Goal: Information Seeking & Learning: Learn about a topic

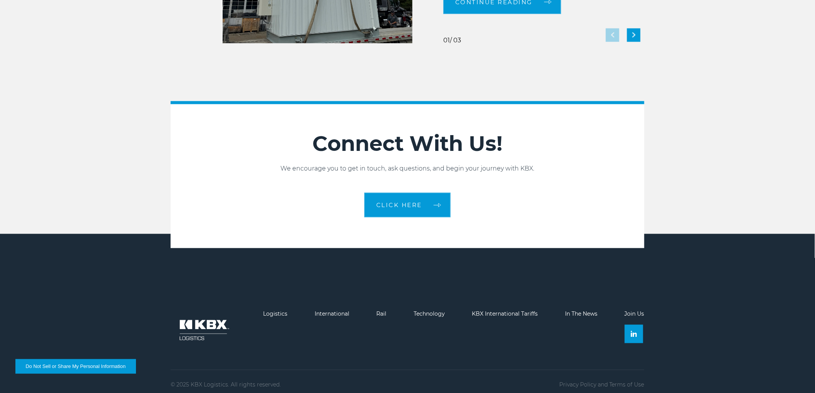
scroll to position [1706, 0]
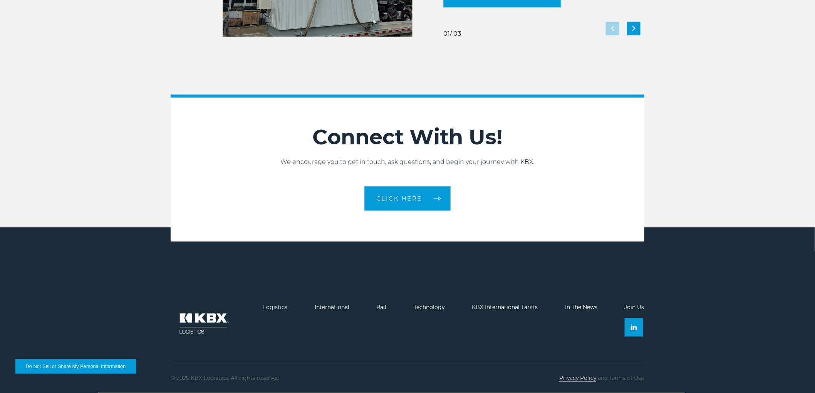
click at [575, 377] on link "Privacy Policy" at bounding box center [577, 378] width 37 height 7
click at [631, 379] on link "Terms of Use" at bounding box center [626, 378] width 35 height 7
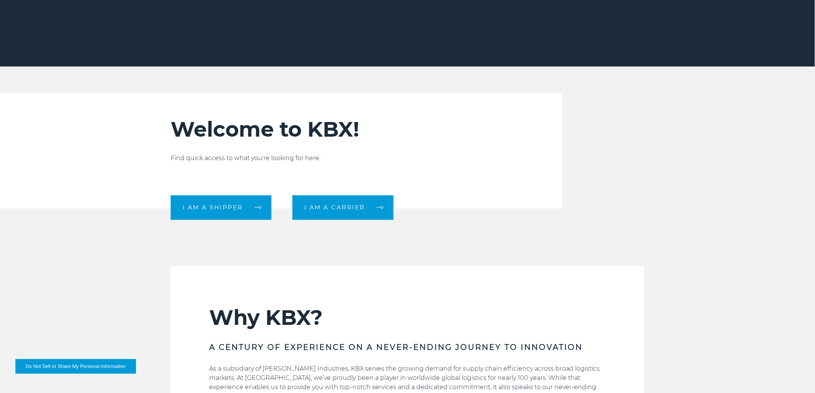
scroll to position [0, 0]
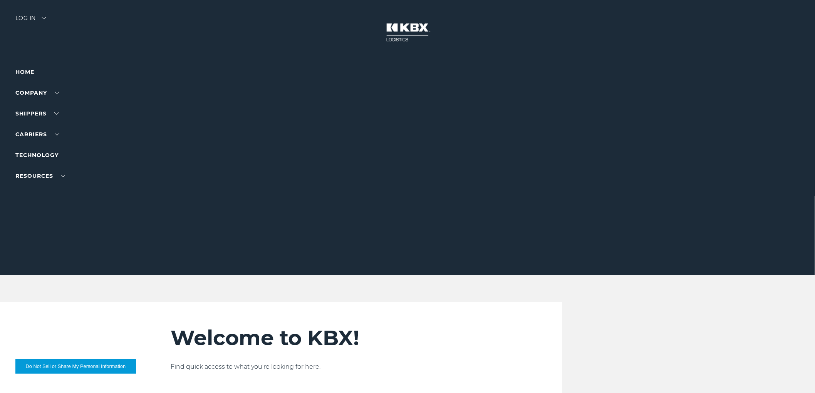
click at [39, 17] on div "Log in" at bounding box center [30, 20] width 31 height 11
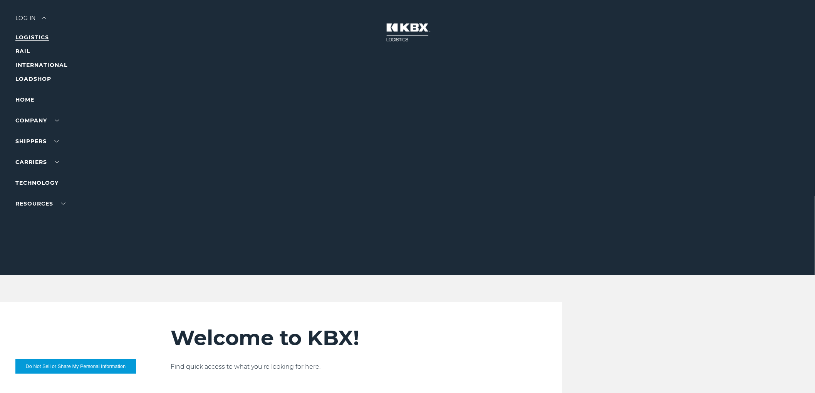
click at [35, 38] on link "LOGISTICS" at bounding box center [31, 37] width 33 height 7
click at [26, 52] on link "RAIL" at bounding box center [22, 51] width 15 height 7
click at [43, 218] on link "Case Studies" at bounding box center [34, 218] width 39 height 6
click at [38, 238] on link "In The News" at bounding box center [33, 239] width 36 height 6
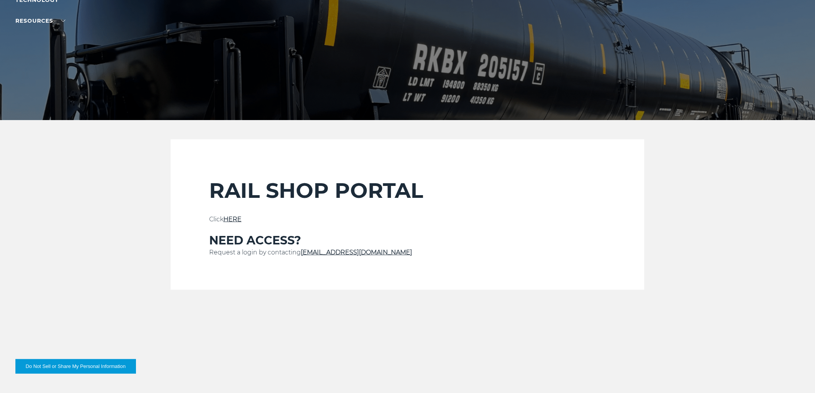
scroll to position [171, 0]
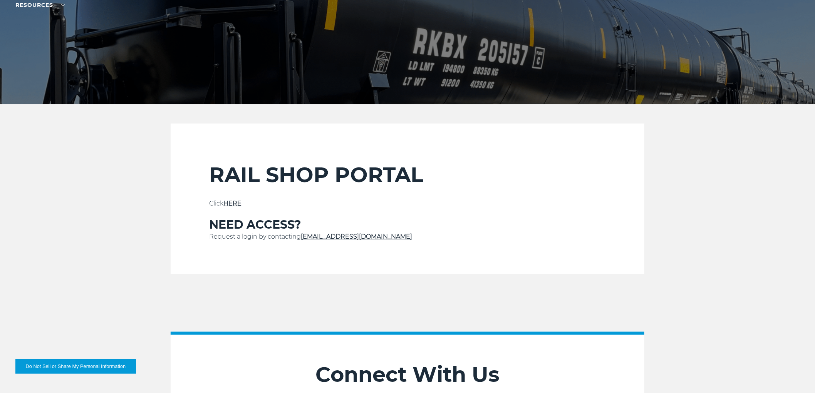
click at [230, 207] on p "Click HERE" at bounding box center [407, 203] width 397 height 9
click at [234, 203] on link "HERE" at bounding box center [232, 203] width 18 height 7
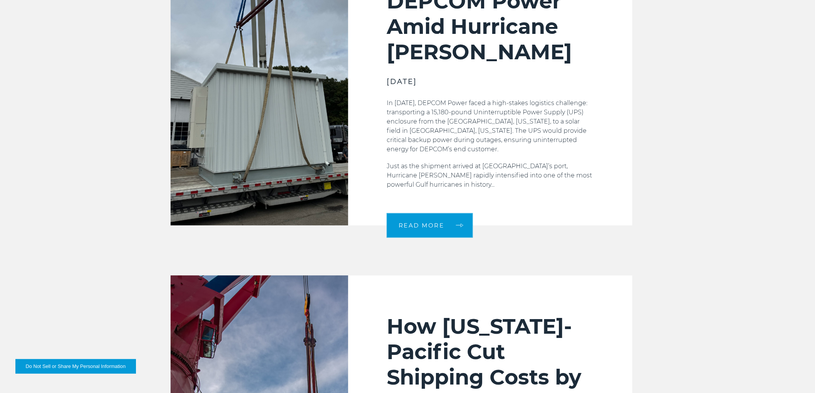
scroll to position [385, 0]
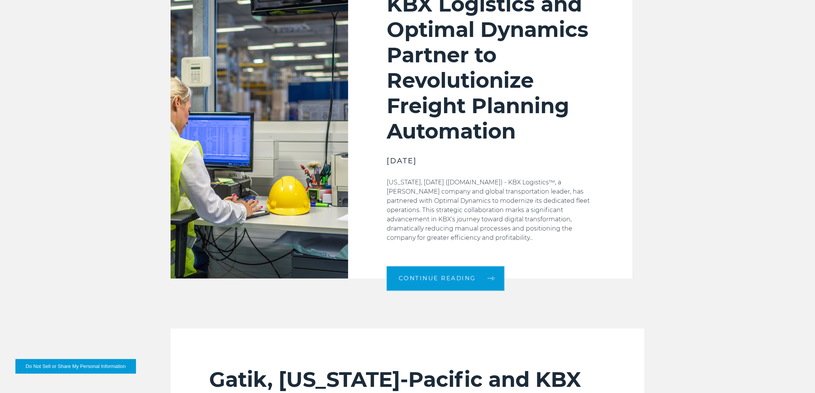
scroll to position [342, 0]
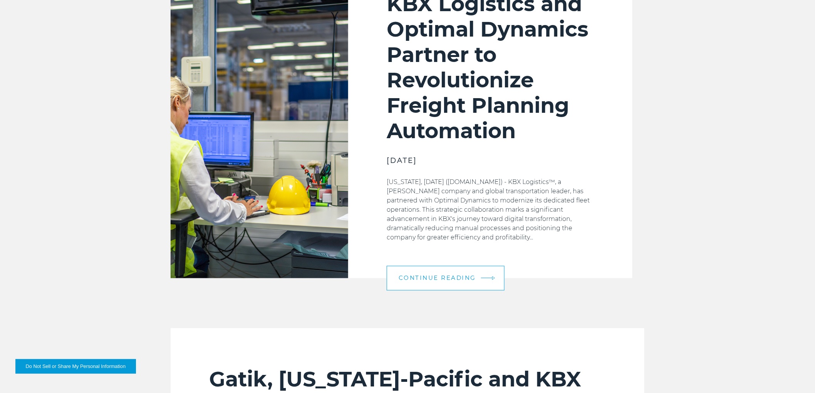
click at [464, 271] on link "Continue Reading" at bounding box center [446, 278] width 118 height 25
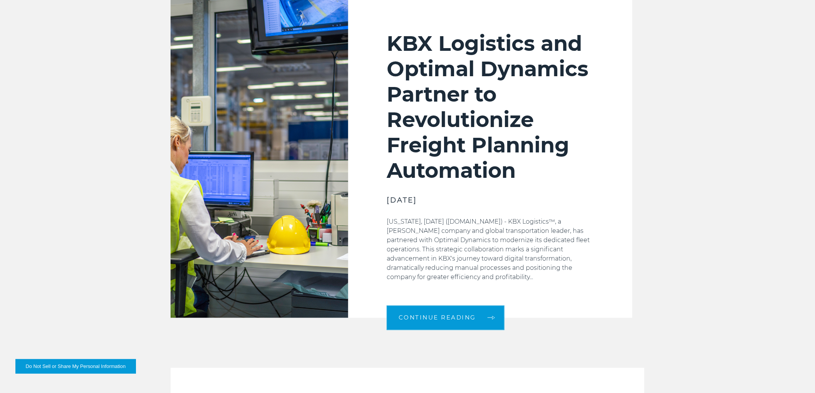
scroll to position [256, 0]
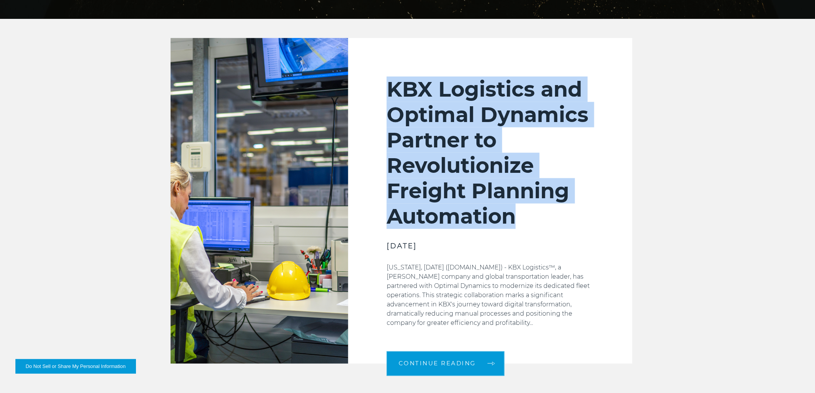
drag, startPoint x: 375, startPoint y: 86, endPoint x: 571, endPoint y: 204, distance: 228.5
click at [571, 204] on div "KBX Logistics and Optimal Dynamics Partner to Revolutionize Freight Planning Au…" at bounding box center [490, 201] width 284 height 326
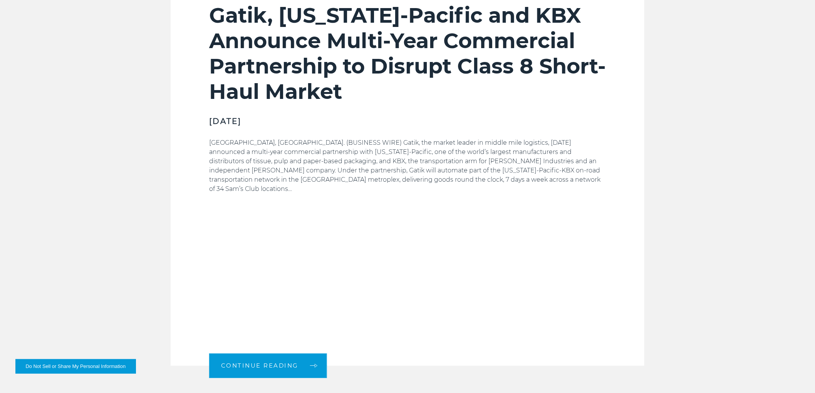
scroll to position [599, 0]
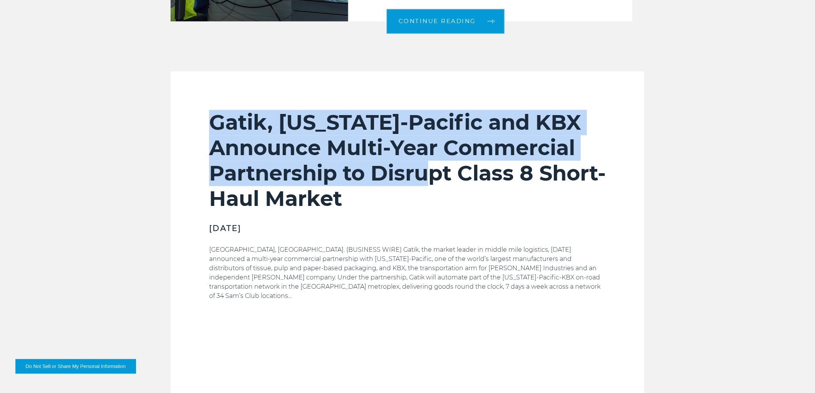
drag, startPoint x: 209, startPoint y: 117, endPoint x: 460, endPoint y: 176, distance: 258.7
click at [460, 176] on section "Gatik, Georgia-Pacific and KBX Announce Multi-Year Commercial Partnership to Di…" at bounding box center [408, 273] width 474 height 402
click at [460, 176] on h2 "Gatik, Georgia-Pacific and KBX Announce Multi-Year Commercial Partnership to Di…" at bounding box center [407, 161] width 397 height 102
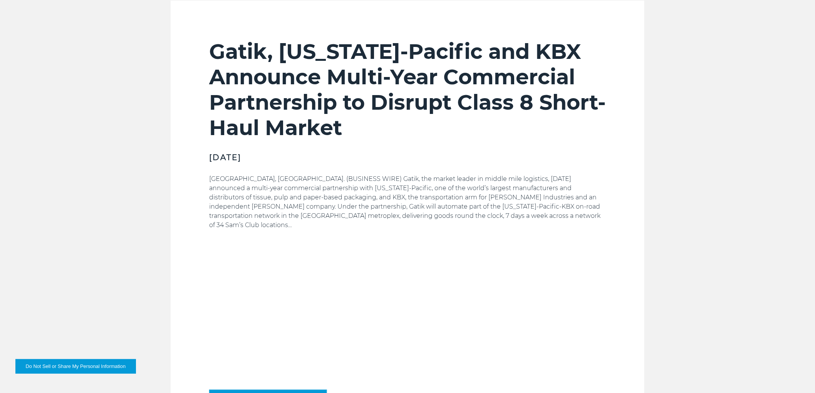
scroll to position [684, 0]
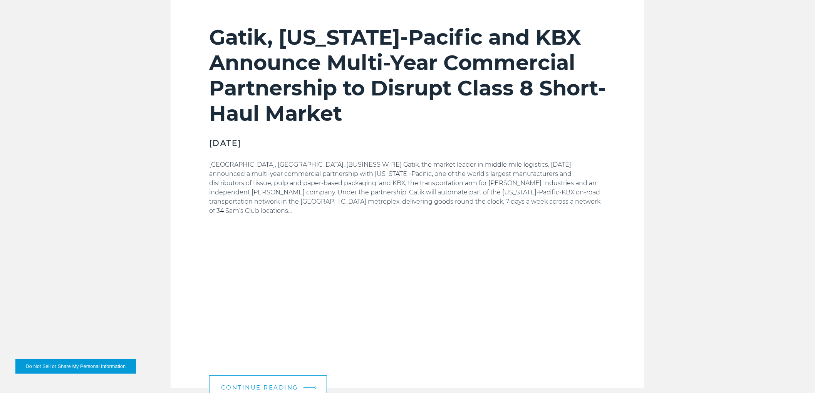
click at [267, 375] on link "Continue Reading" at bounding box center [268, 387] width 118 height 25
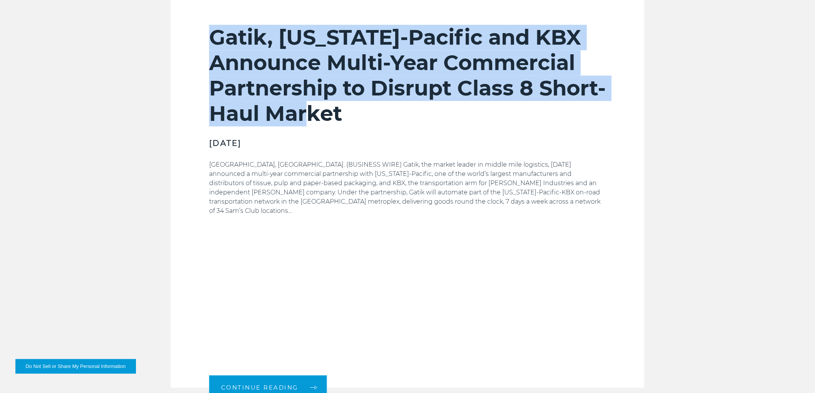
drag, startPoint x: 212, startPoint y: 40, endPoint x: 441, endPoint y: 109, distance: 239.5
click at [441, 109] on h2 "Gatik, Georgia-Pacific and KBX Announce Multi-Year Commercial Partnership to Di…" at bounding box center [407, 76] width 397 height 102
copy h2 "Gatik, Georgia-Pacific and KBX Announce Multi-Year Commercial Partnership to Di…"
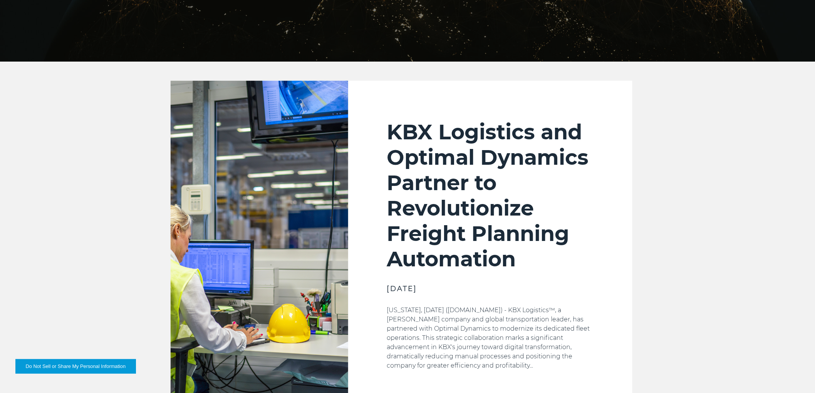
scroll to position [0, 0]
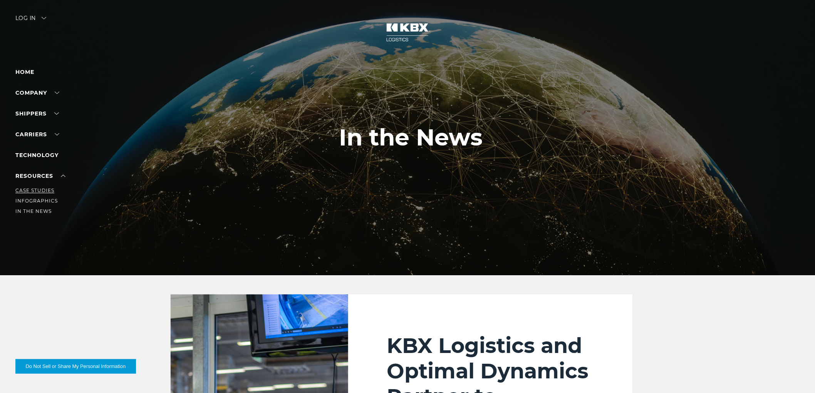
click at [41, 189] on link "Case Studies" at bounding box center [34, 190] width 39 height 6
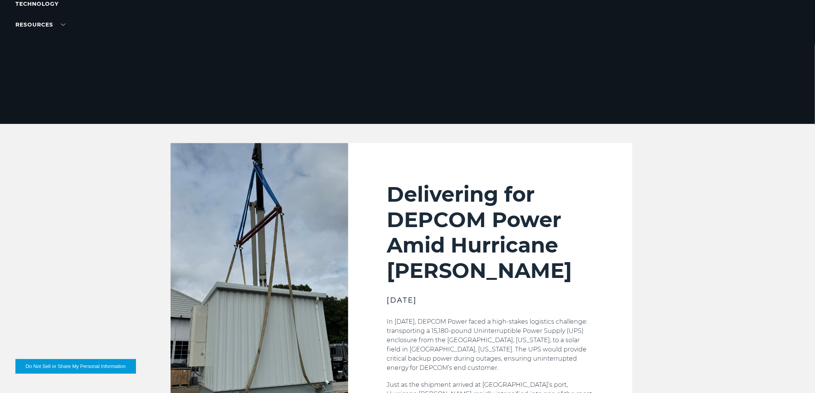
scroll to position [128, 0]
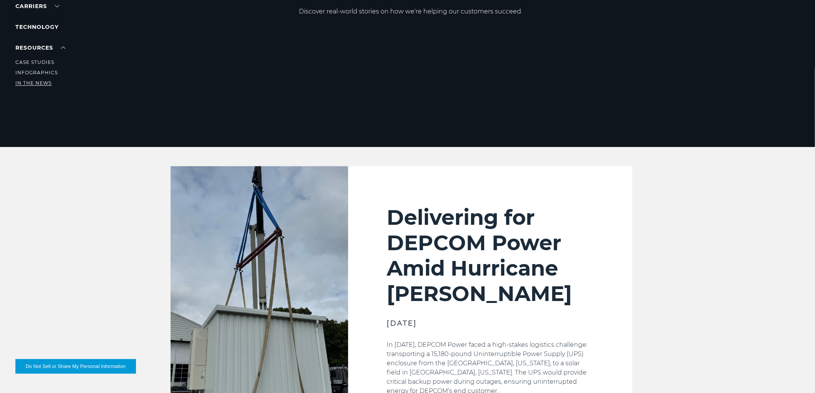
click at [40, 82] on link "In The News" at bounding box center [33, 83] width 36 height 6
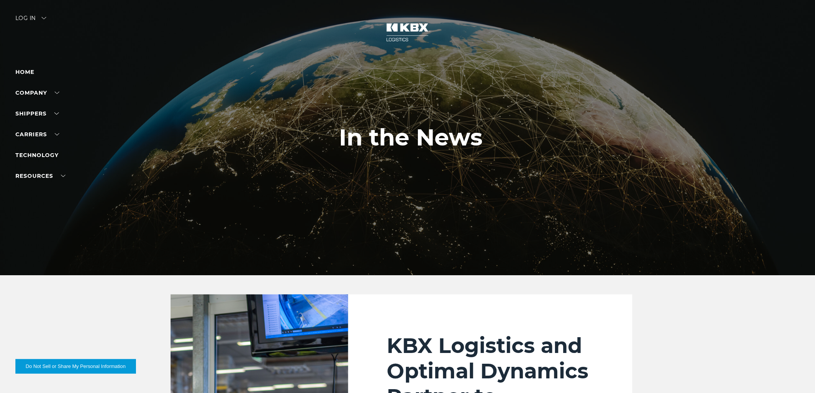
click at [301, 18] on div at bounding box center [410, 137] width 821 height 275
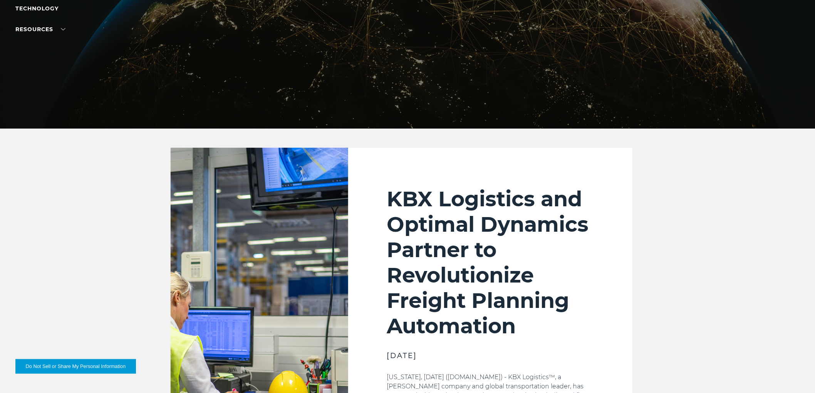
scroll to position [85, 0]
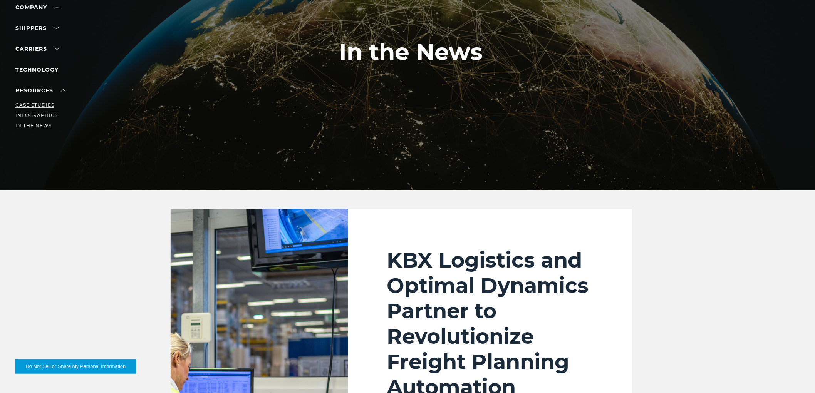
click at [40, 102] on link "Case Studies" at bounding box center [34, 105] width 39 height 6
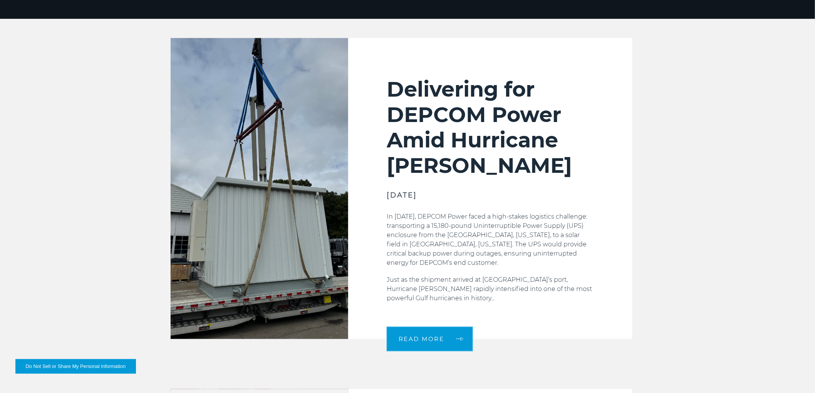
scroll to position [256, 0]
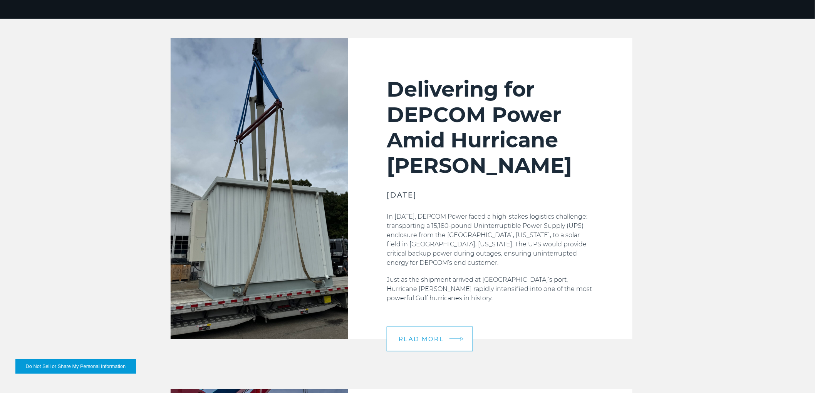
click at [438, 340] on span "READ MORE" at bounding box center [421, 339] width 46 height 6
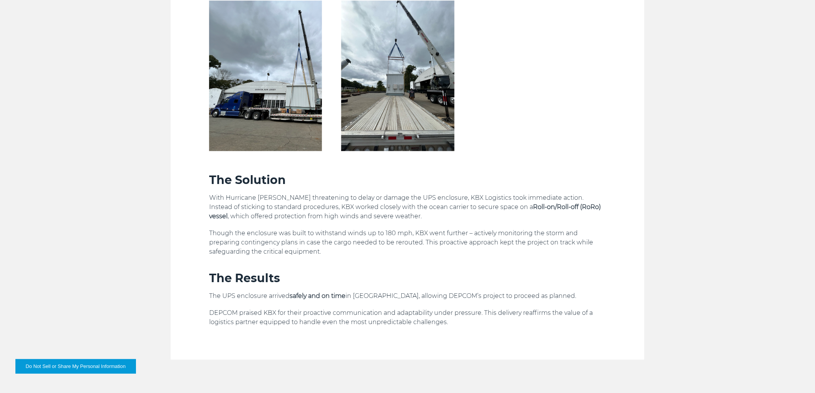
scroll to position [470, 0]
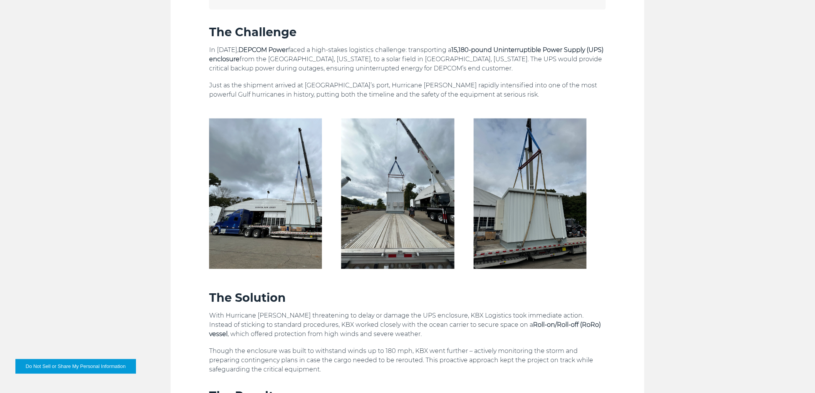
click at [263, 175] on img at bounding box center [265, 194] width 113 height 151
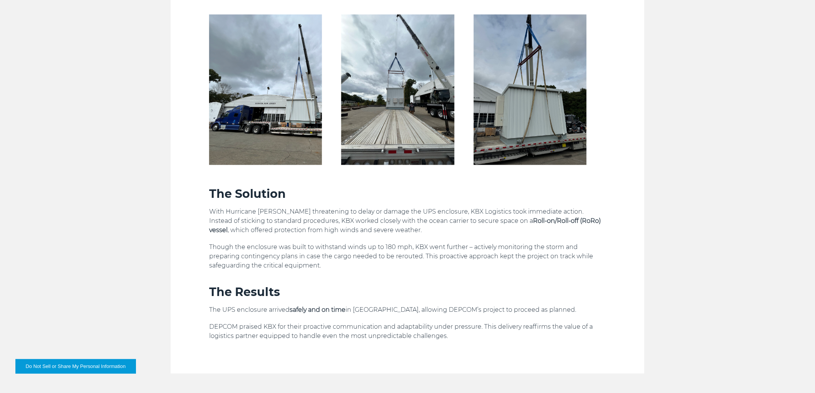
scroll to position [599, 0]
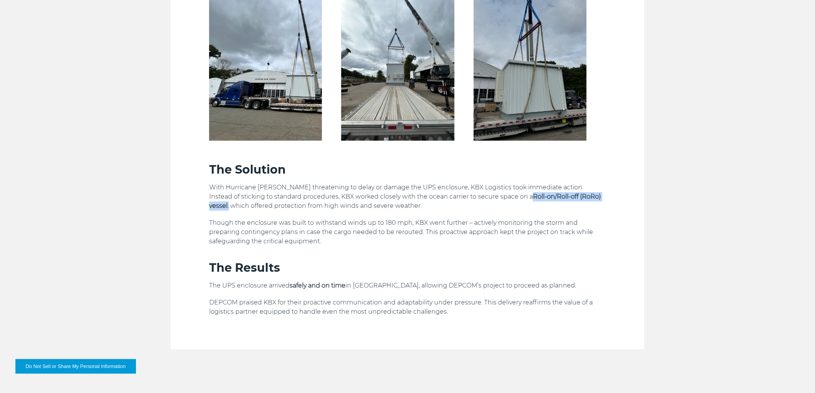
drag, startPoint x: 595, startPoint y: 194, endPoint x: 502, endPoint y: 199, distance: 92.9
click at [502, 199] on p "With Hurricane [PERSON_NAME] threatening to delay or damage the UPS enclosure, …" at bounding box center [407, 197] width 397 height 28
copy p "Roll-on/Roll-off (RoRo) vessel ,"
click at [97, 12] on div "Estimated Read Time: 2 min Last updated: [DATE] Key Takeaways Challenge: Transp…" at bounding box center [407, 23] width 815 height 654
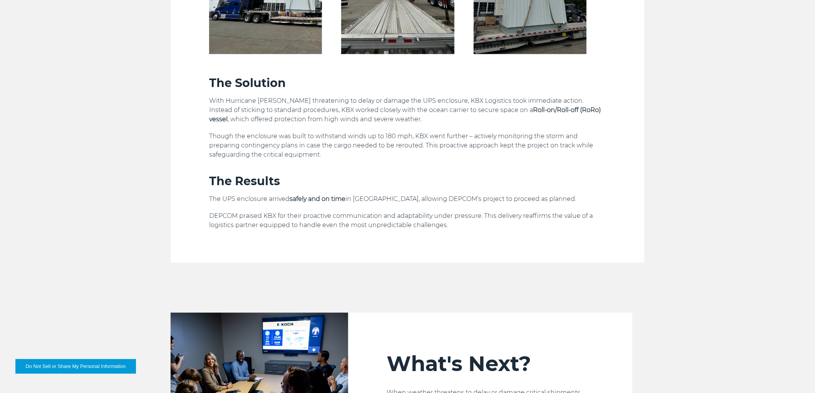
scroll to position [863, 0]
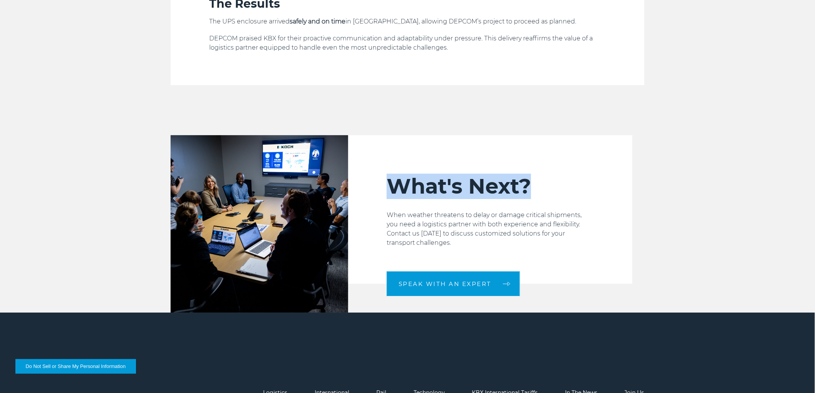
drag, startPoint x: 552, startPoint y: 192, endPoint x: 382, endPoint y: 191, distance: 169.8
click at [382, 191] on div "What's Next? When weather threatens to delay or damage critical shipments, you …" at bounding box center [490, 209] width 284 height 149
copy h2 "What's Next?"
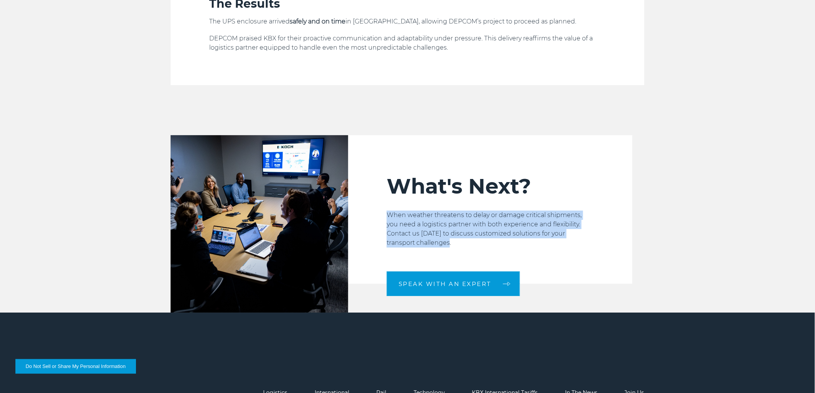
drag, startPoint x: 425, startPoint y: 244, endPoint x: 387, endPoint y: 213, distance: 48.5
click at [387, 213] on p "When weather threatens to delay or damage critical shipments, you need a logist…" at bounding box center [490, 229] width 207 height 37
copy p "When weather threatens to delay or damage critical shipments, you need a logist…"
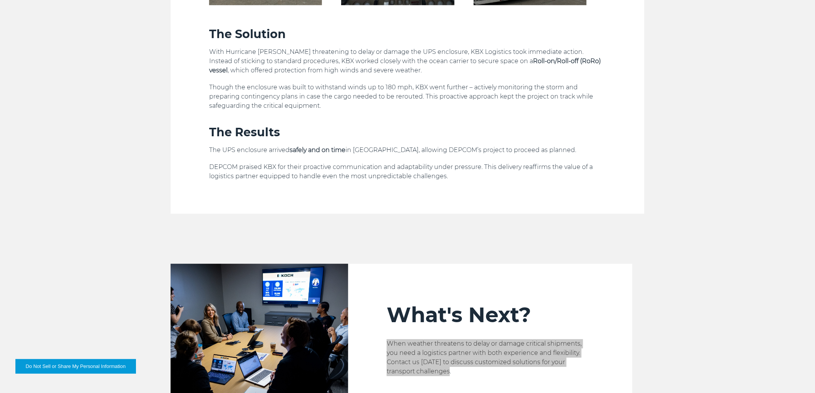
scroll to position [521, 0]
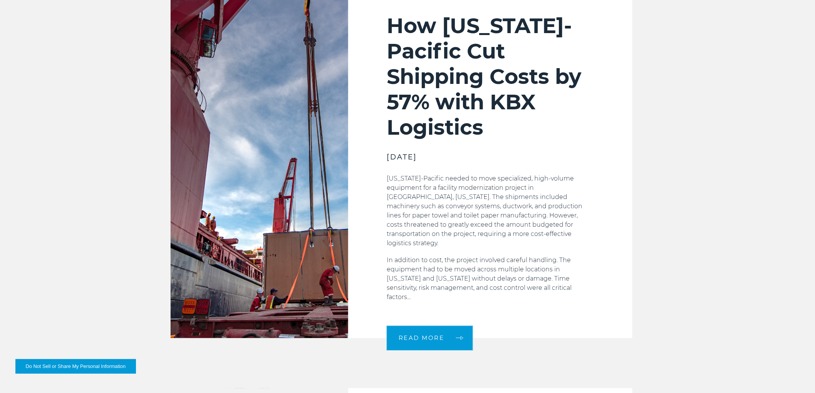
scroll to position [770, 0]
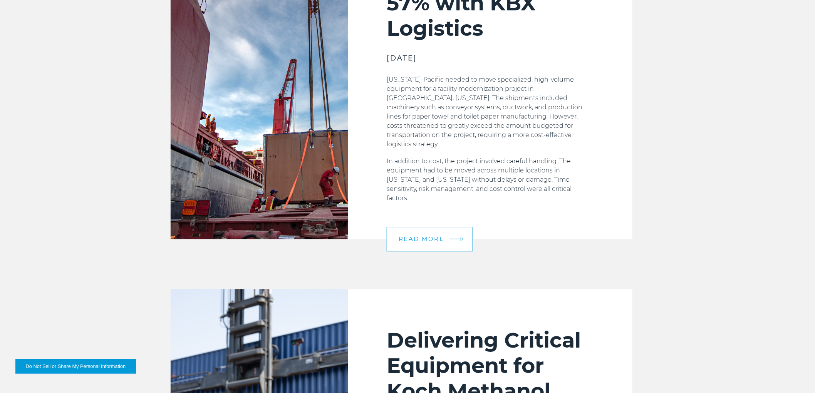
click at [428, 227] on link "READ MORE" at bounding box center [430, 239] width 86 height 25
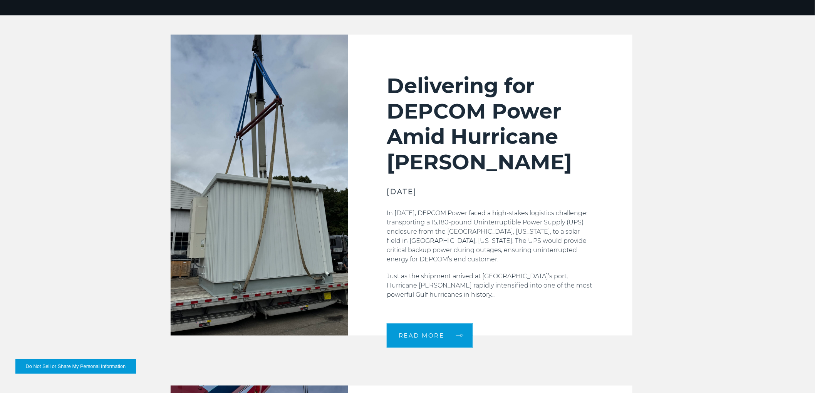
scroll to position [256, 0]
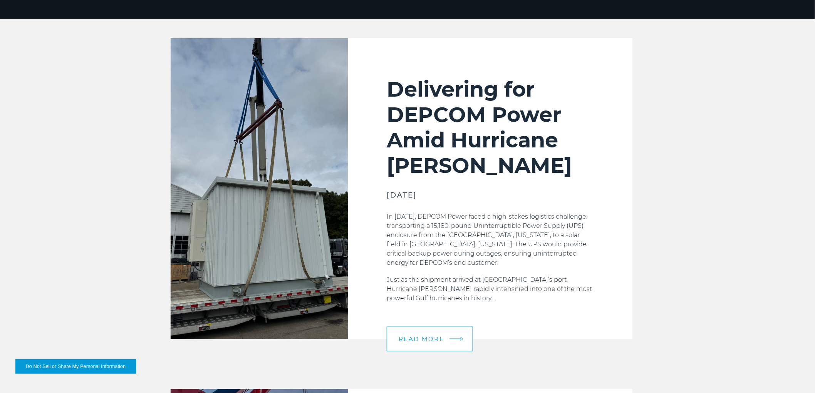
click at [429, 336] on span "READ MORE" at bounding box center [421, 339] width 46 height 6
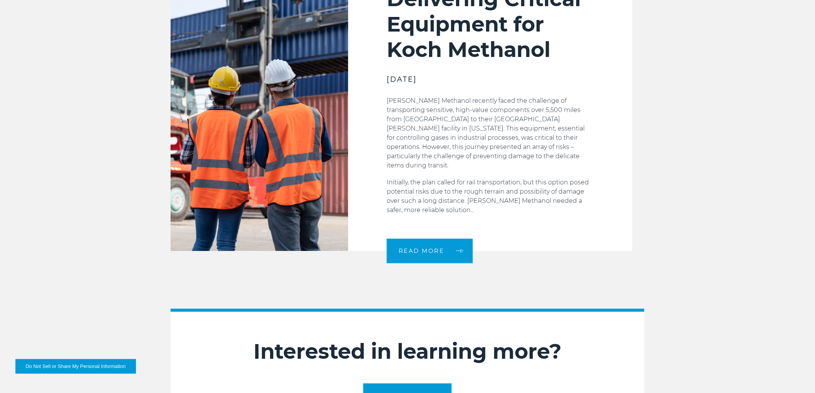
scroll to position [1112, 0]
click at [420, 248] on span "READ MORE" at bounding box center [421, 251] width 46 height 6
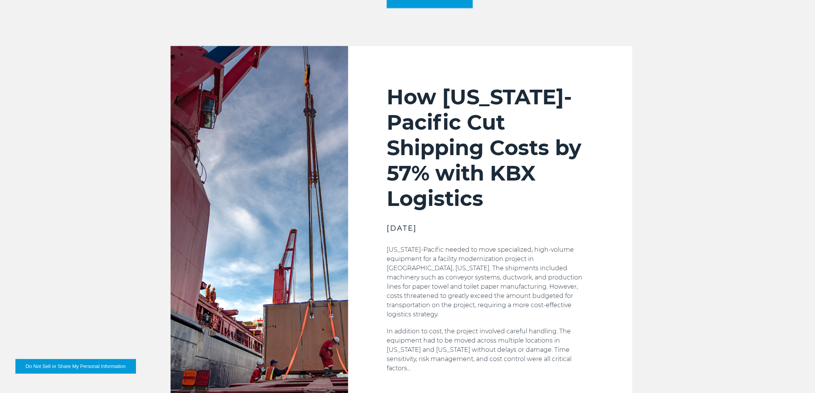
scroll to position [599, 0]
click at [477, 43] on div "Delivering for DEPCOM Power Amid Hurricane Milton MAY 2025 In October 2024, DEP…" at bounding box center [407, 230] width 815 height 1068
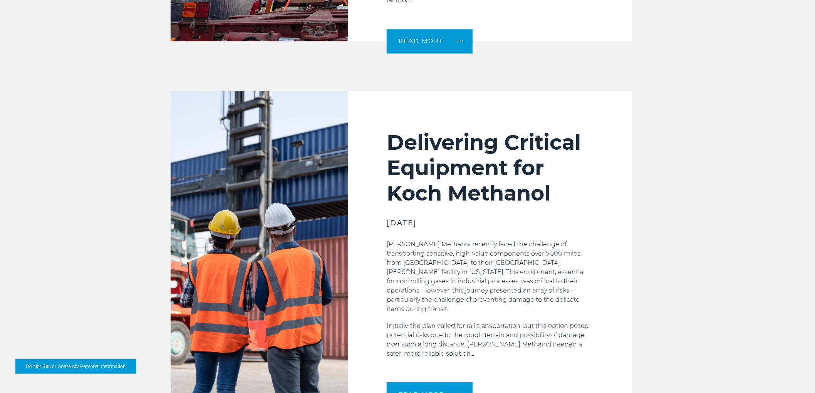
scroll to position [984, 0]
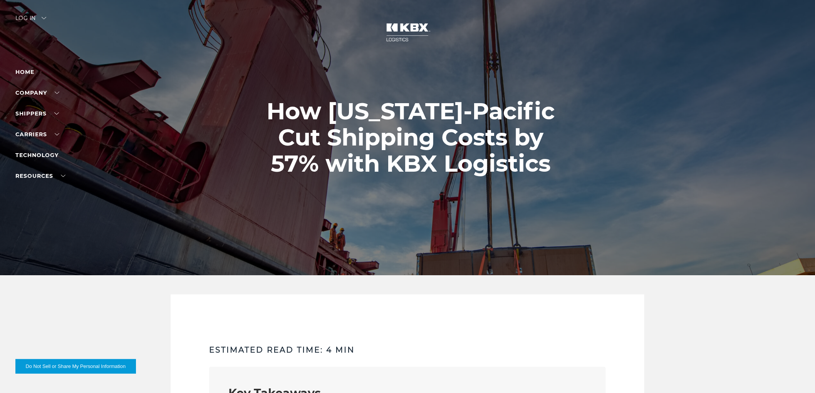
drag, startPoint x: 270, startPoint y: 109, endPoint x: 445, endPoint y: 136, distance: 177.2
click at [445, 136] on h1 "How [US_STATE]-Pacific Cut Shipping Costs by 57% with KBX Logistics" at bounding box center [411, 137] width 316 height 79
drag, startPoint x: 450, startPoint y: 137, endPoint x: 290, endPoint y: 109, distance: 161.9
click at [290, 109] on h1 "How [US_STATE]-Pacific Cut Shipping Costs by 57% with KBX Logistics" at bounding box center [411, 137] width 316 height 79
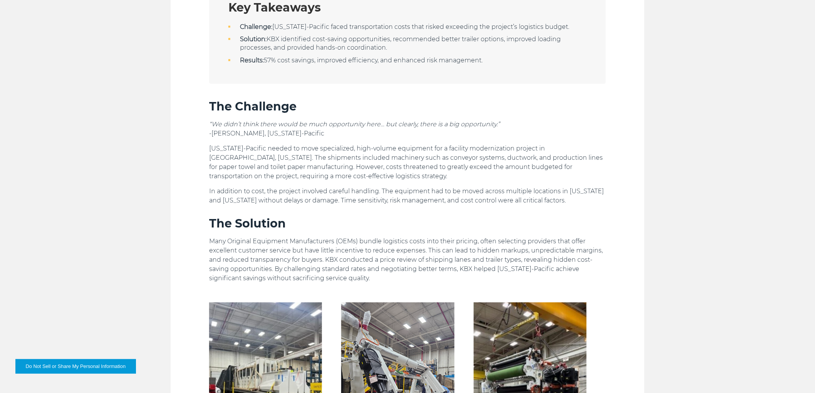
scroll to position [214, 0]
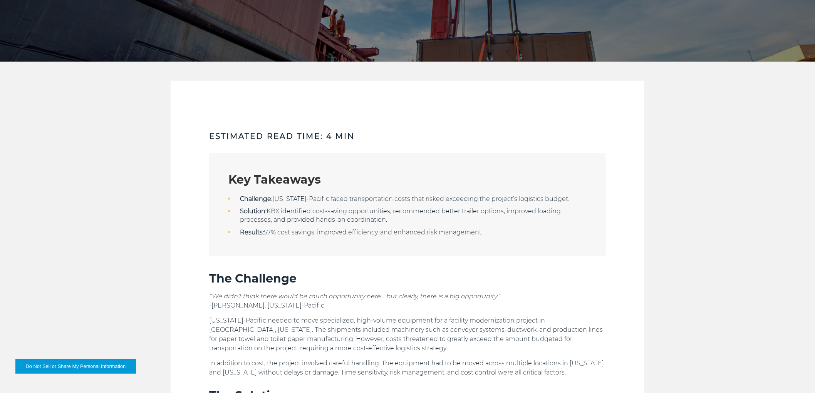
drag, startPoint x: 269, startPoint y: 211, endPoint x: 425, endPoint y: 217, distance: 156.4
click at [425, 217] on li "Solution: KBX identified cost-saving opportunities, recommended better trailer …" at bounding box center [407, 215] width 358 height 17
copy li "KBX identified cost-saving opportunities, recommended better trailer options, i…"
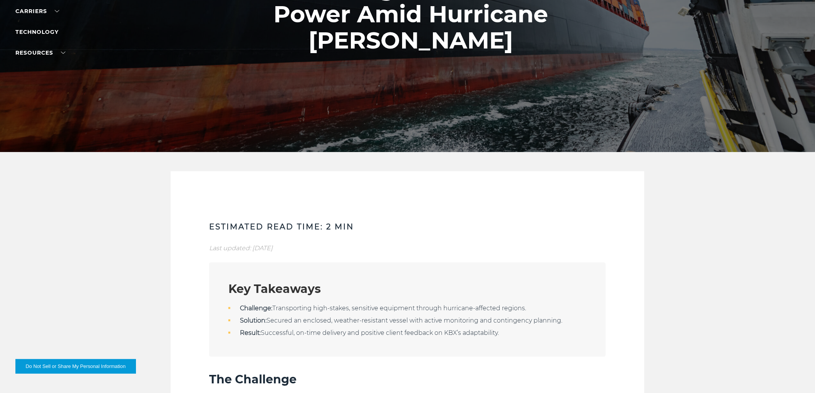
scroll to position [256, 0]
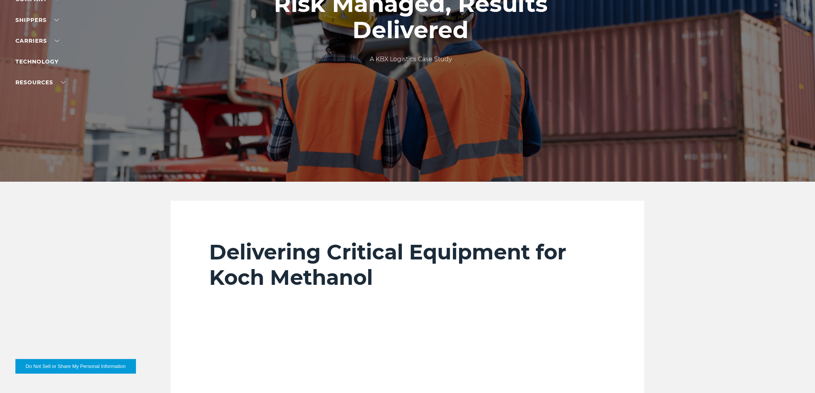
scroll to position [256, 0]
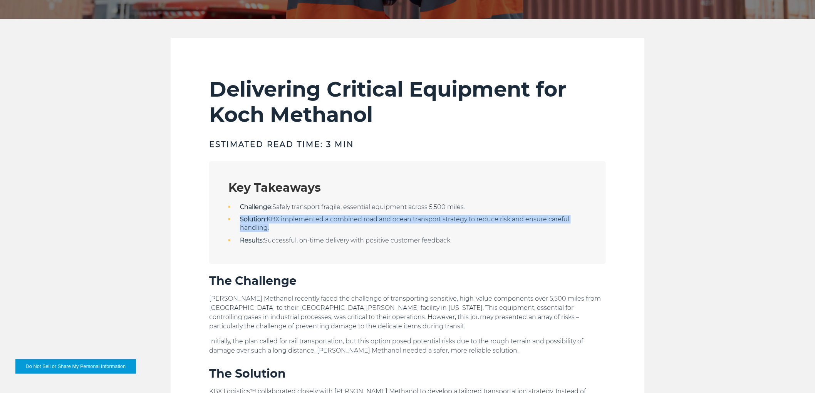
drag, startPoint x: 239, startPoint y: 220, endPoint x: 345, endPoint y: 228, distance: 105.8
click at [345, 228] on li "Solution: KBX implemented a combined road and ocean transport strategy to reduc…" at bounding box center [407, 223] width 358 height 17
copy li "Solution: KBX implemented a combined road and ocean transport strategy to reduc…"
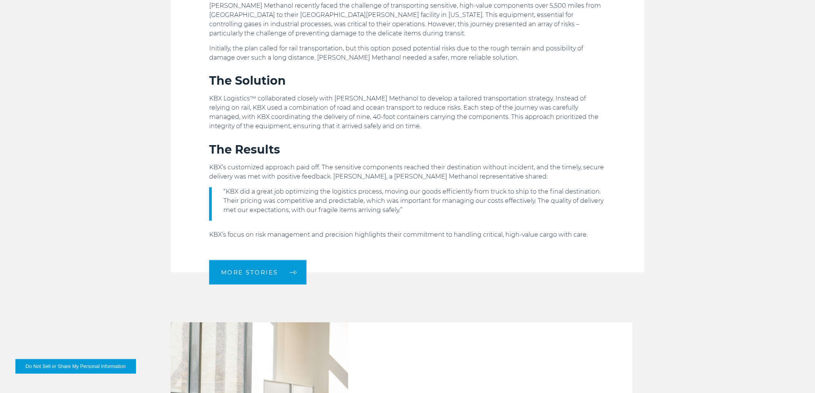
scroll to position [556, 0]
